Goal: Check status: Check status

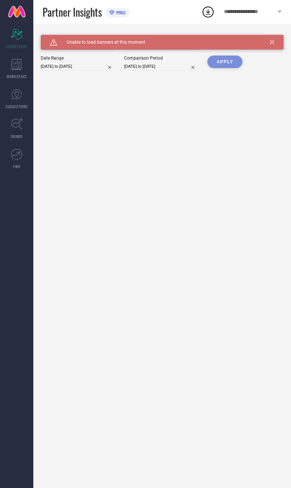
type input "All"
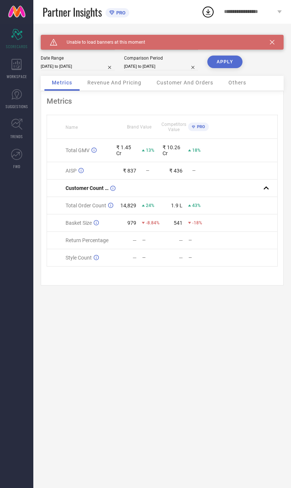
click at [273, 42] on icon at bounding box center [272, 42] width 4 height 4
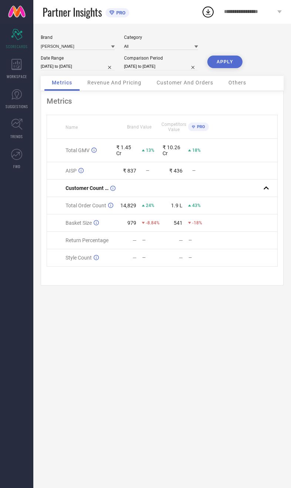
click at [226, 60] on button "APPLY" at bounding box center [224, 62] width 35 height 13
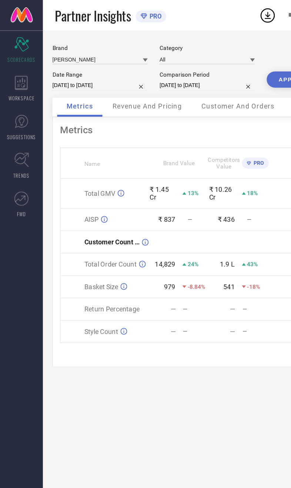
click at [135, 86] on span "Revenue And Pricing" at bounding box center [114, 83] width 54 height 6
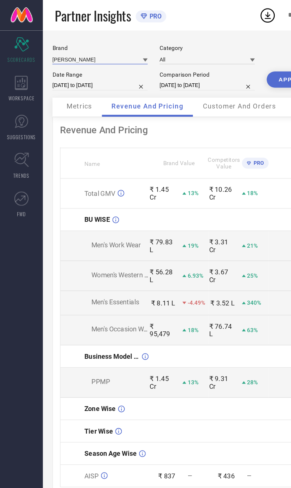
click at [95, 43] on input at bounding box center [78, 46] width 74 height 8
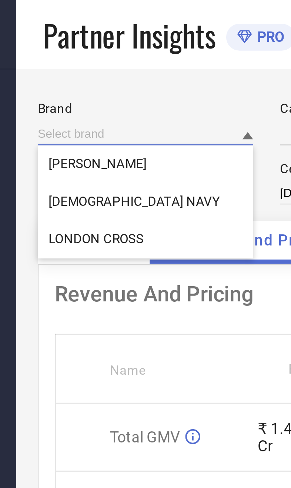
type input "All"
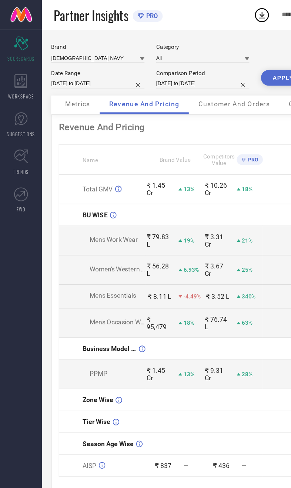
click at [223, 67] on button "APPLY" at bounding box center [224, 62] width 35 height 13
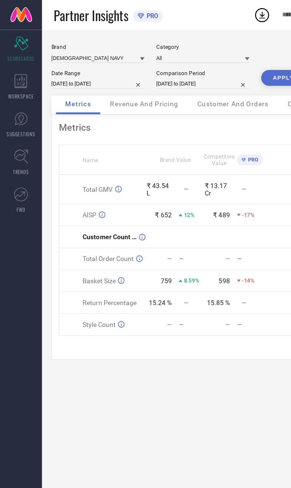
click at [137, 86] on span "Revenue And Pricing" at bounding box center [114, 83] width 54 height 6
